Goal: Check status: Check status

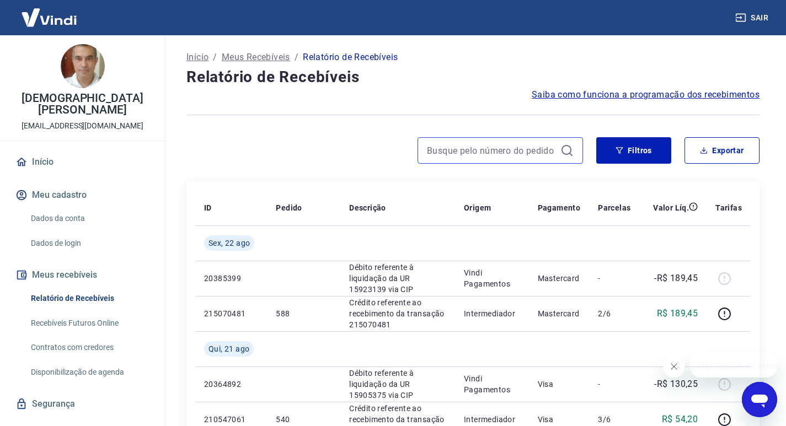
click at [524, 153] on input at bounding box center [491, 150] width 129 height 17
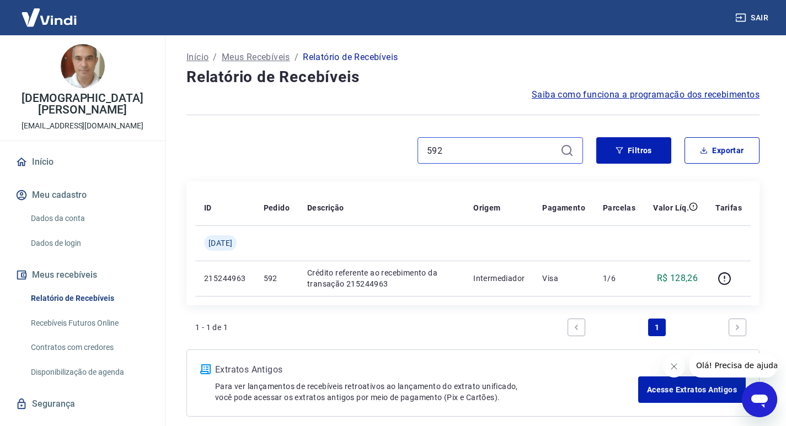
click at [448, 145] on input "592" at bounding box center [491, 150] width 129 height 17
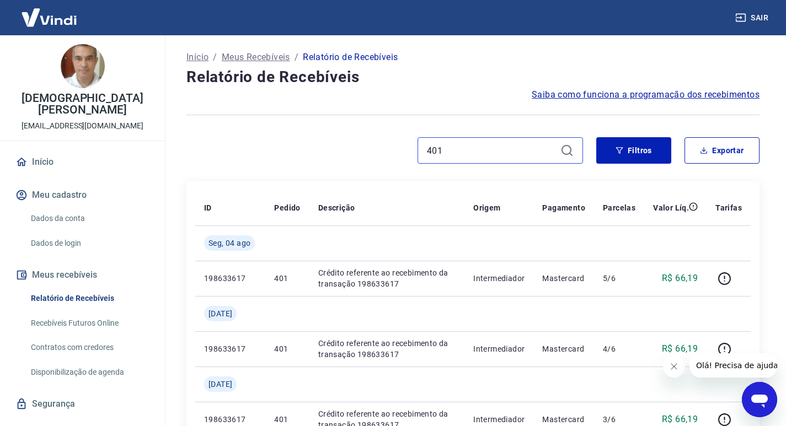
click at [499, 158] on input "401" at bounding box center [491, 150] width 129 height 17
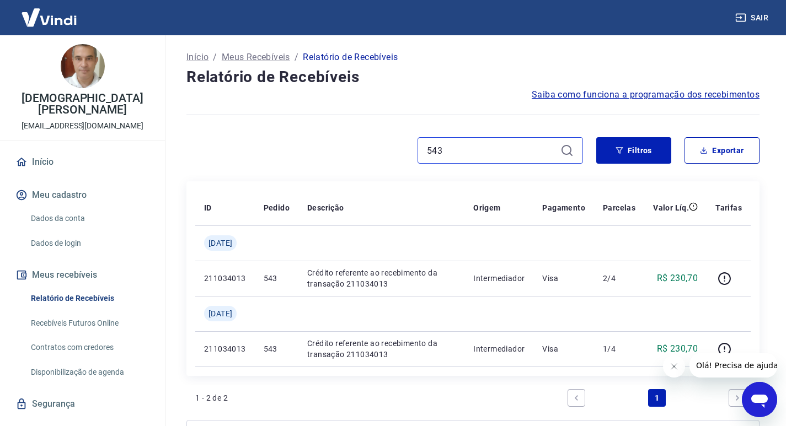
click at [454, 153] on input "543" at bounding box center [491, 150] width 129 height 17
click at [440, 154] on input "588" at bounding box center [491, 150] width 129 height 17
paste input "17405742649"
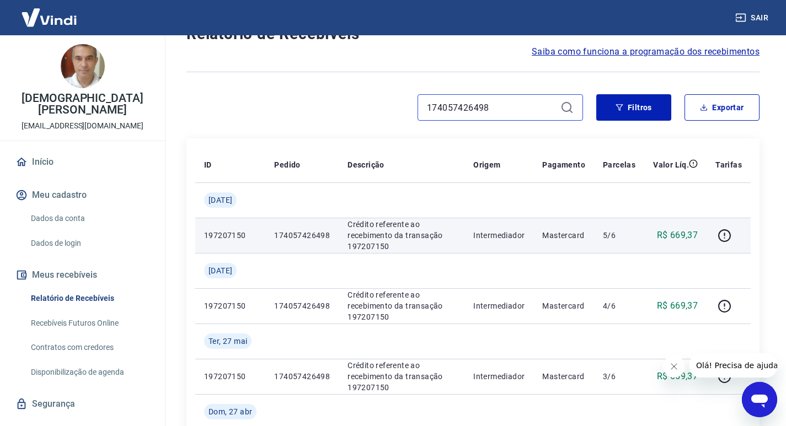
scroll to position [55, 0]
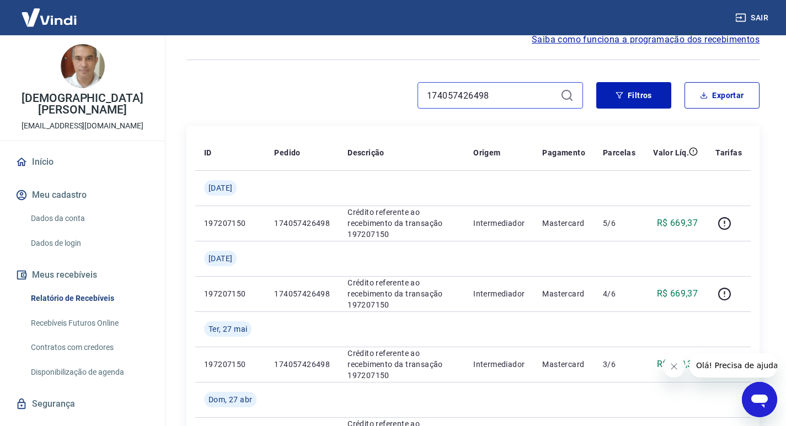
type input "174057426498"
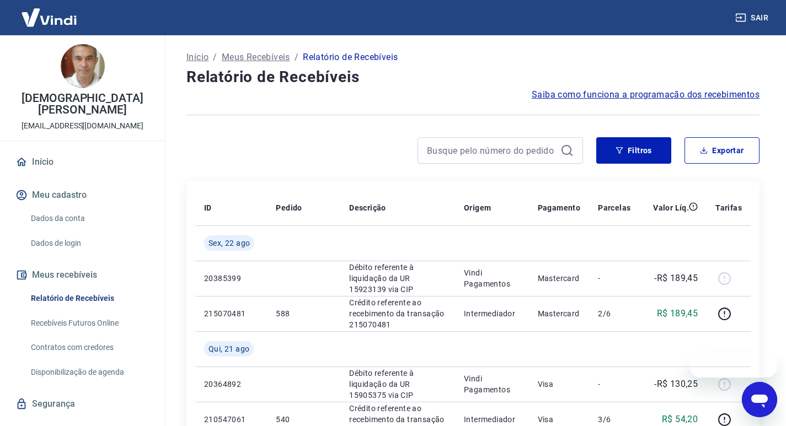
click at [444, 138] on div at bounding box center [499, 150] width 165 height 26
click at [445, 141] on div at bounding box center [499, 150] width 165 height 26
click at [447, 146] on input at bounding box center [491, 150] width 129 height 17
paste input "174057426498"
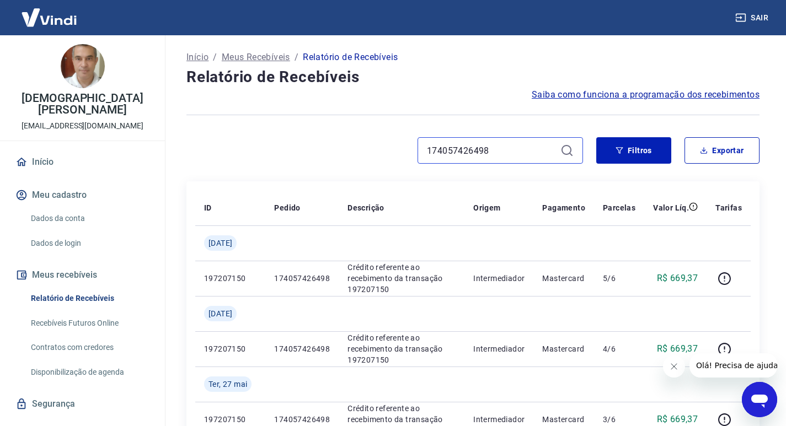
click at [523, 148] on input "174057426498" at bounding box center [491, 150] width 129 height 17
paste input "5102726342"
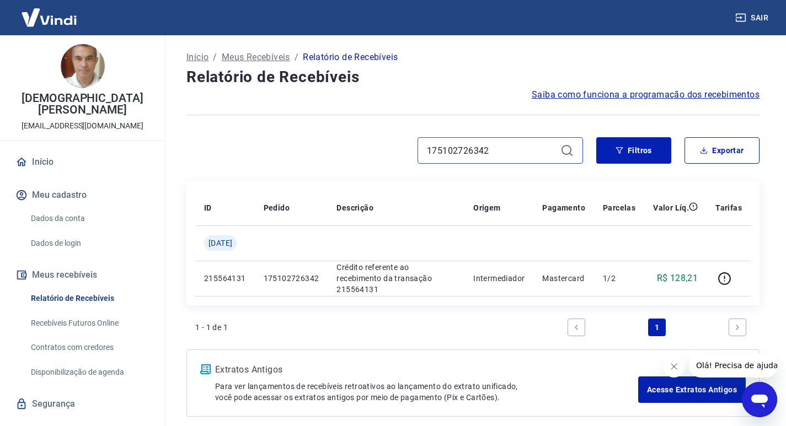
type input "175102726342"
